Goal: Task Accomplishment & Management: Complete application form

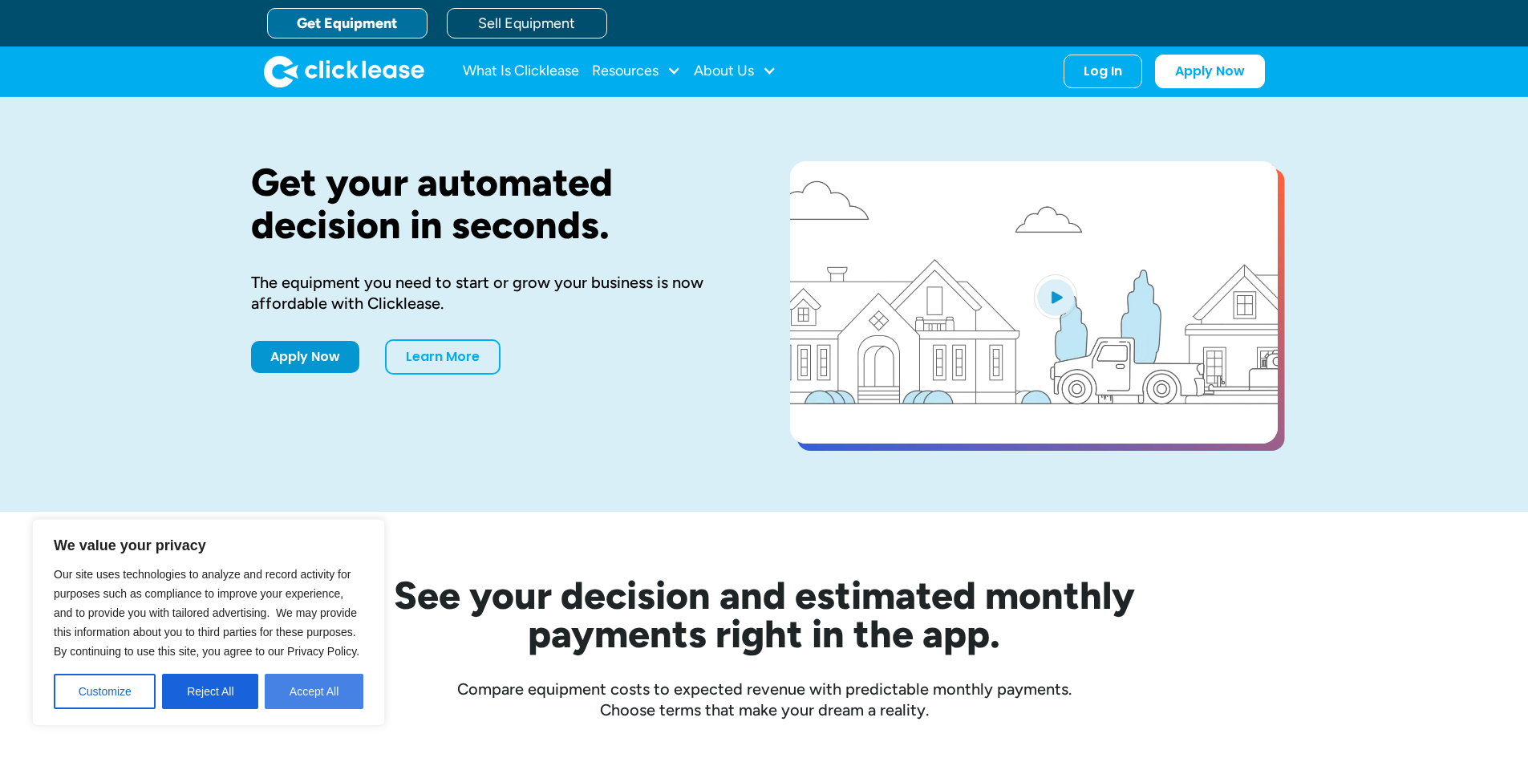
click at [344, 681] on button "Accept All" at bounding box center [314, 691] width 99 height 35
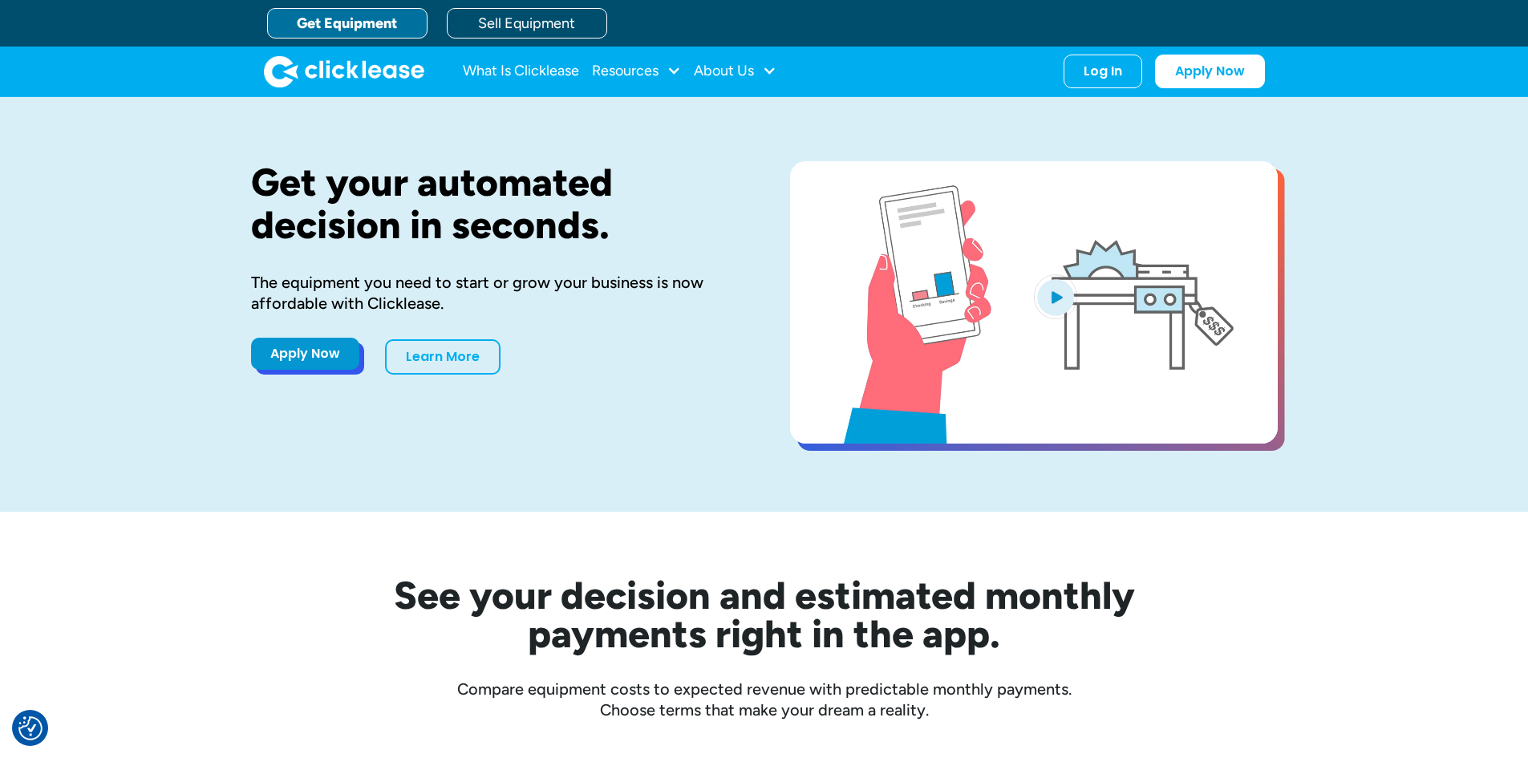
click at [276, 354] on link "Apply Now" at bounding box center [305, 354] width 108 height 32
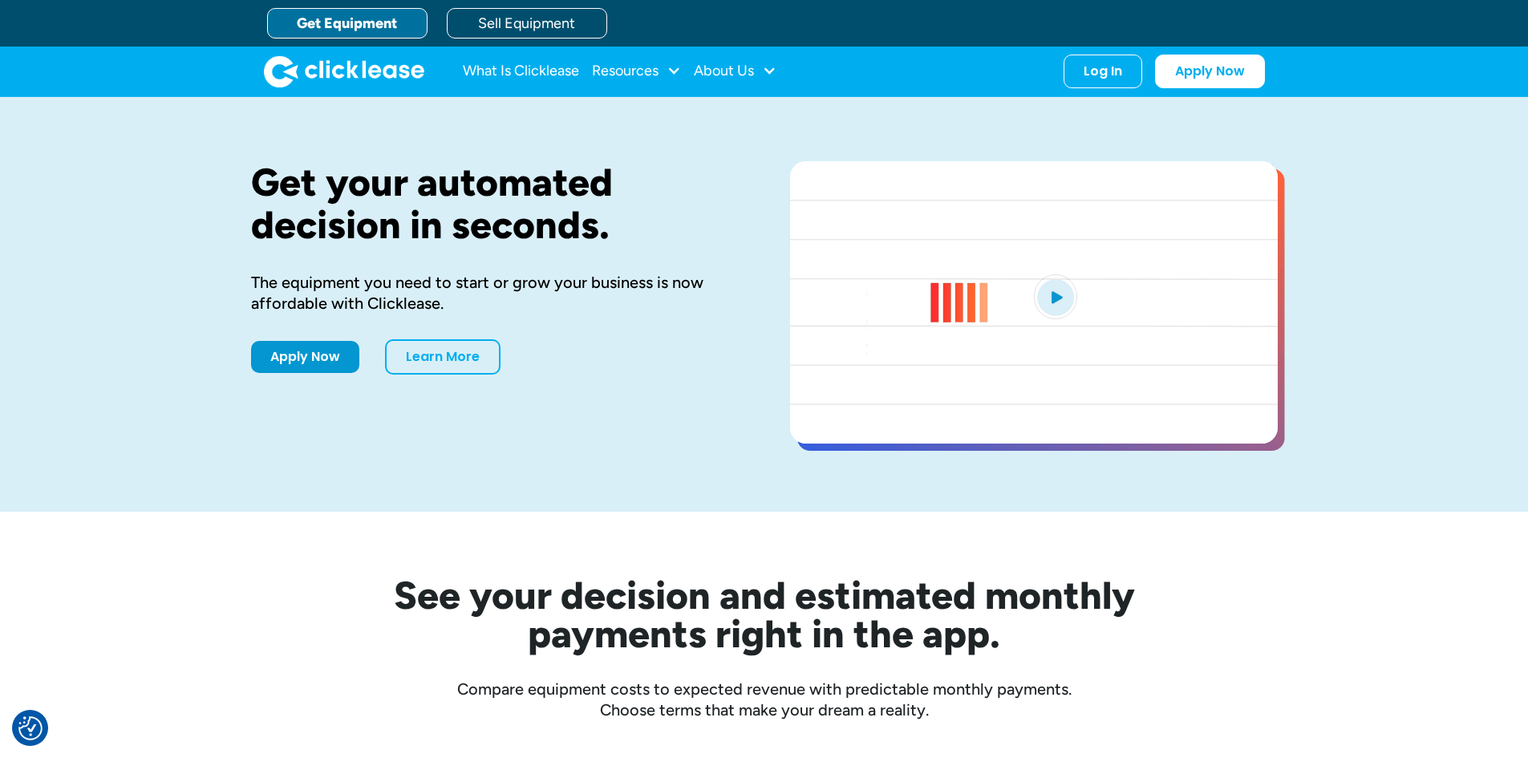
click at [362, 21] on link "Get Equipment" at bounding box center [347, 23] width 160 height 30
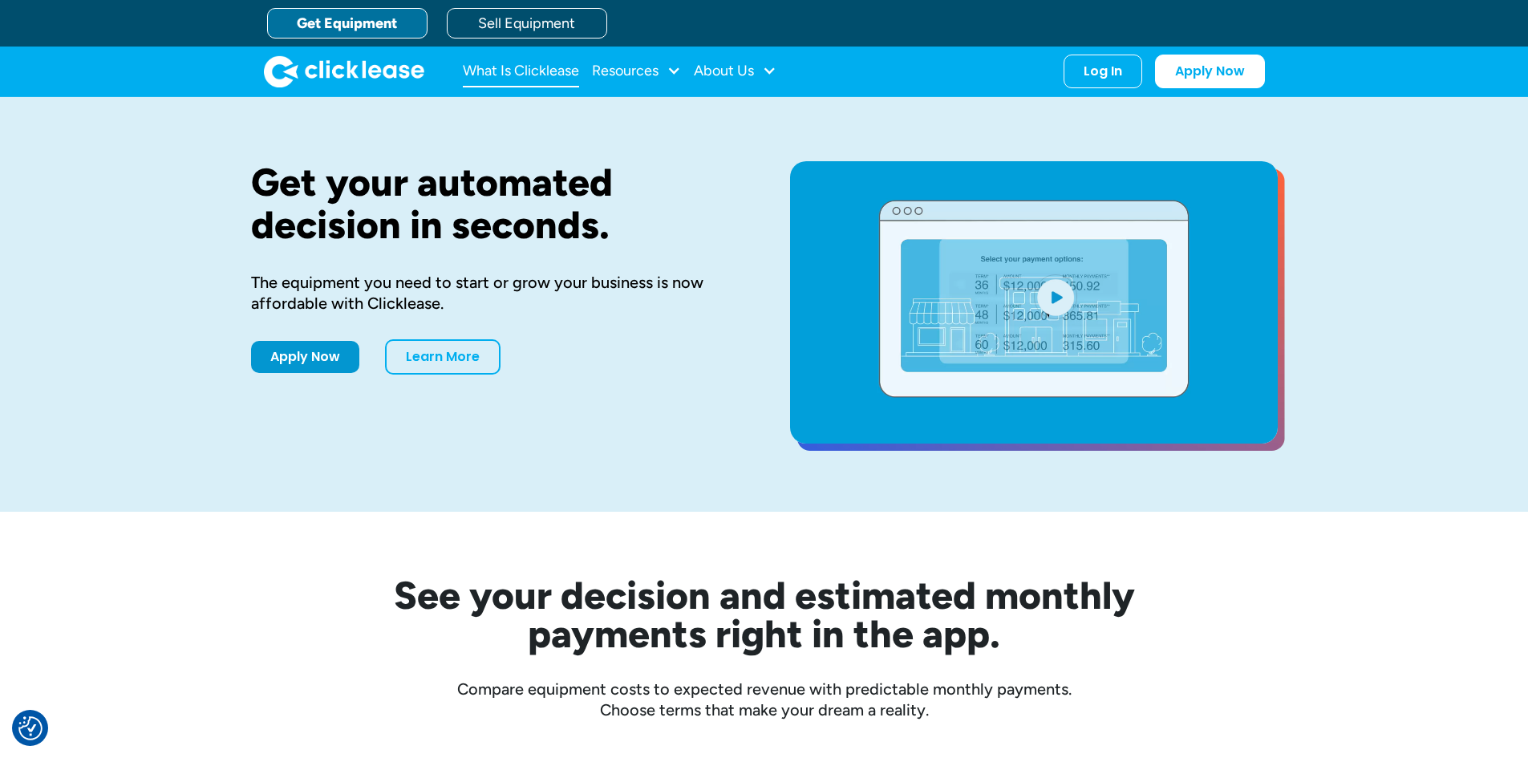
click at [527, 72] on link "What Is Clicklease" at bounding box center [521, 71] width 116 height 32
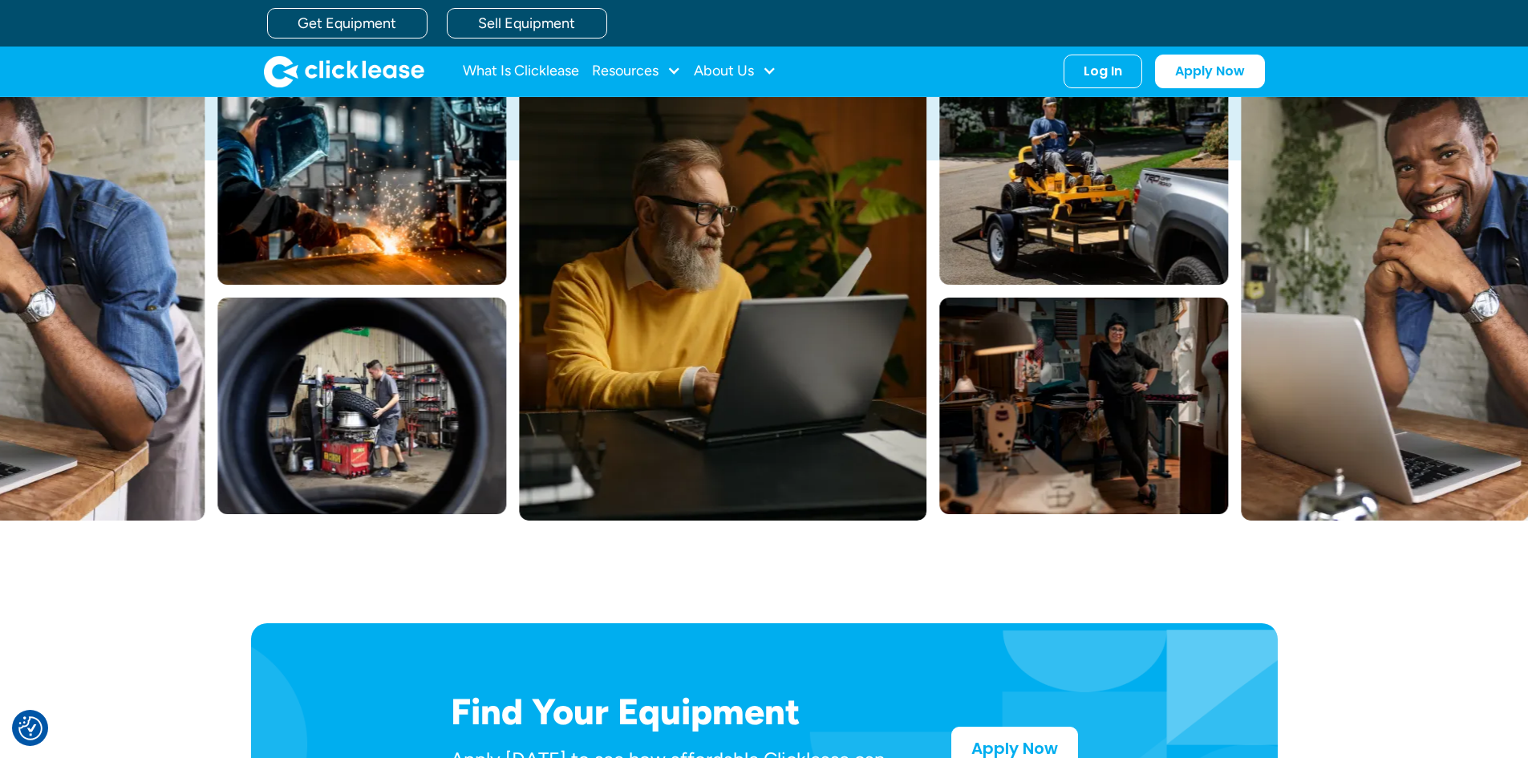
scroll to position [290, 0]
